Goal: Transaction & Acquisition: Purchase product/service

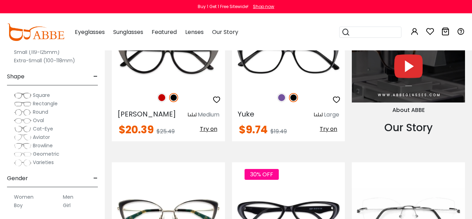
scroll to position [698, 0]
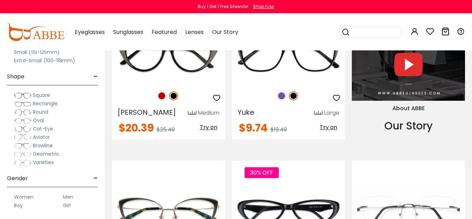
click at [68, 195] on label "Men" at bounding box center [68, 196] width 10 height 8
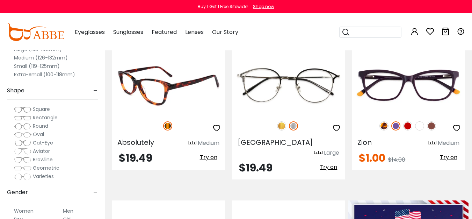
click at [192, 96] on img at bounding box center [168, 85] width 113 height 57
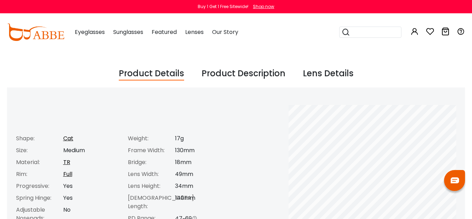
scroll to position [244, 0]
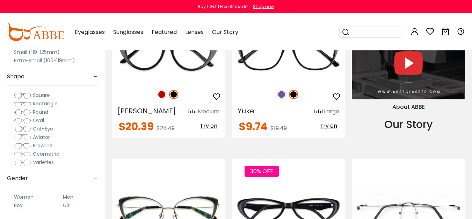
scroll to position [698, 0]
